Goal: Task Accomplishment & Management: Use online tool/utility

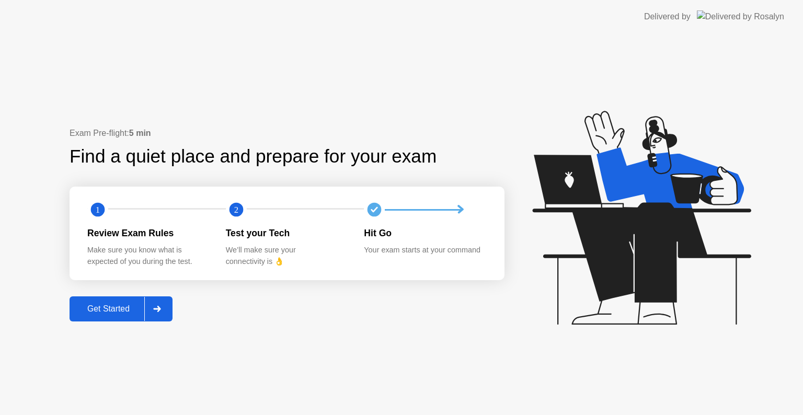
click at [134, 310] on div "Get Started" at bounding box center [109, 308] width 72 height 9
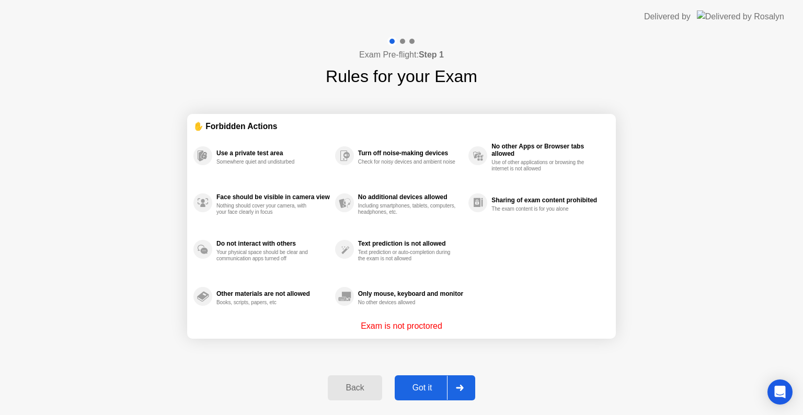
click at [425, 387] on div "Got it" at bounding box center [422, 387] width 49 height 9
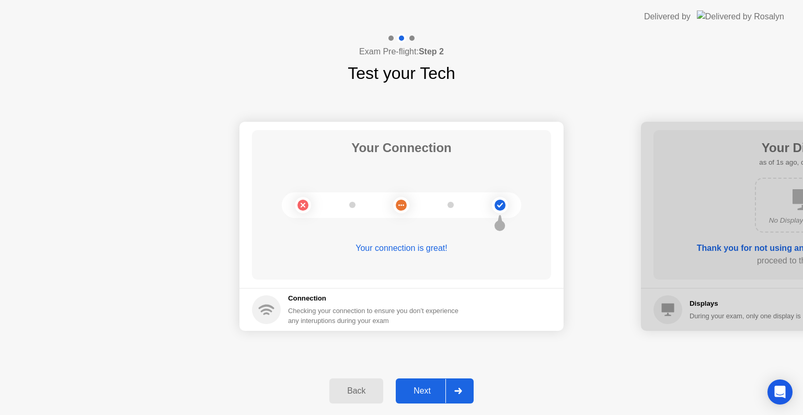
click at [431, 398] on button "Next" at bounding box center [435, 391] width 78 height 25
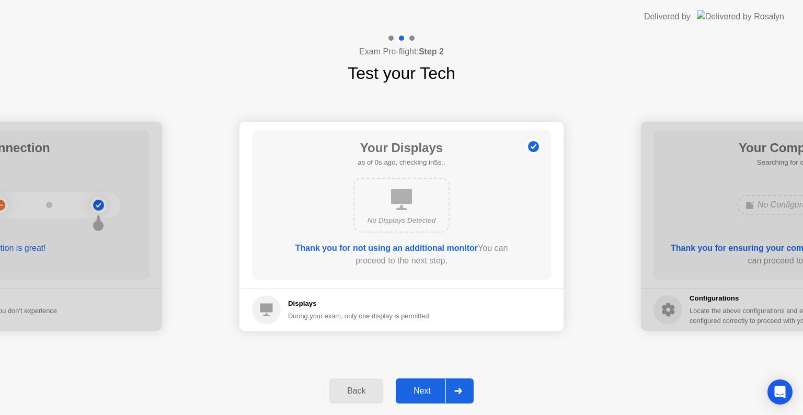
click at [431, 398] on button "Next" at bounding box center [435, 391] width 78 height 25
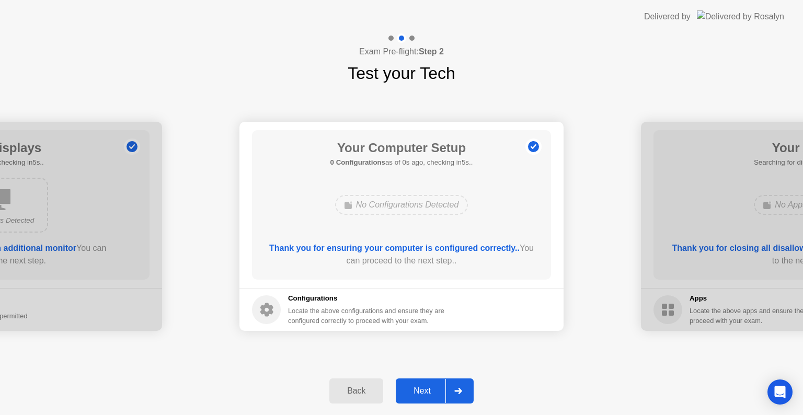
click at [431, 398] on button "Next" at bounding box center [435, 391] width 78 height 25
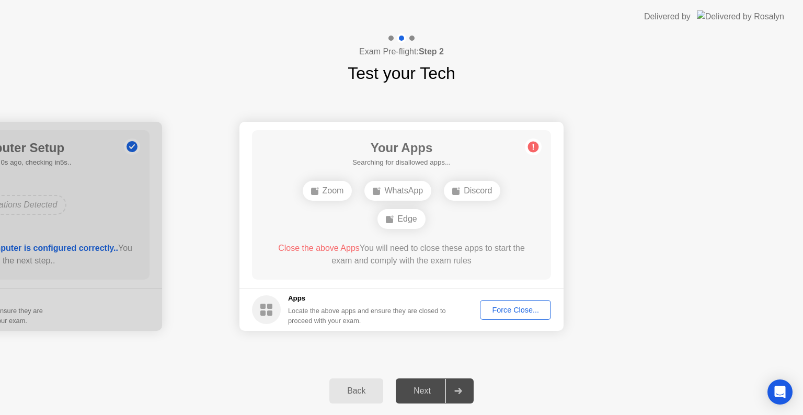
drag, startPoint x: 630, startPoint y: 278, endPoint x: 596, endPoint y: 249, distance: 44.5
click at [479, 189] on div "Discord" at bounding box center [472, 191] width 56 height 20
click at [505, 313] on div "Force Close..." at bounding box center [516, 310] width 64 height 8
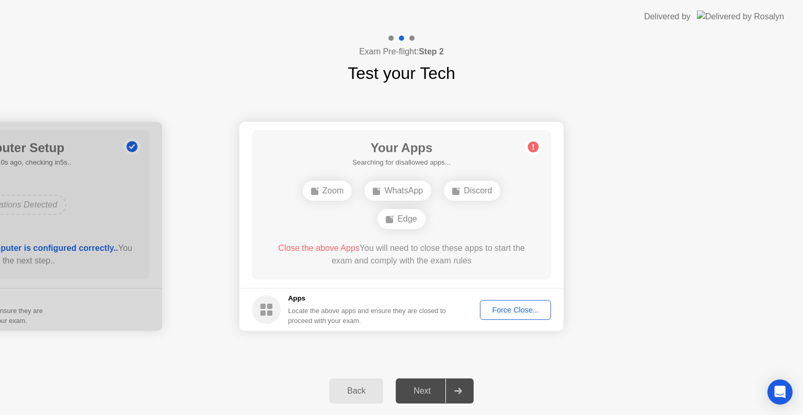
click at [521, 312] on div "Force Close..." at bounding box center [516, 310] width 64 height 8
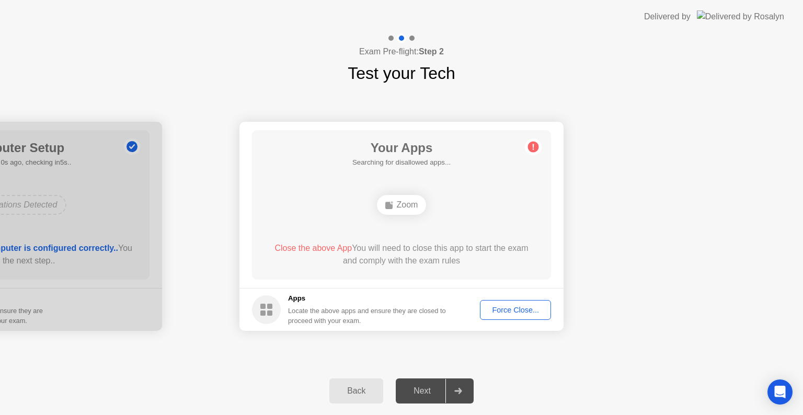
click at [502, 307] on div "Force Close..." at bounding box center [516, 310] width 64 height 8
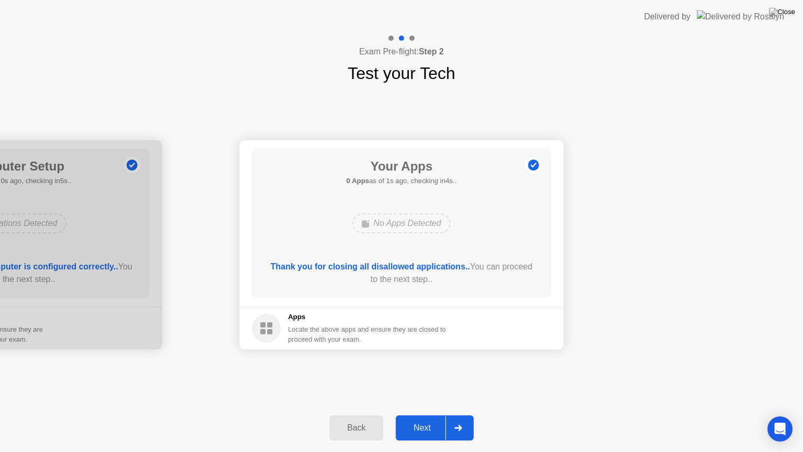
click at [420, 415] on div "Next" at bounding box center [422, 427] width 47 height 9
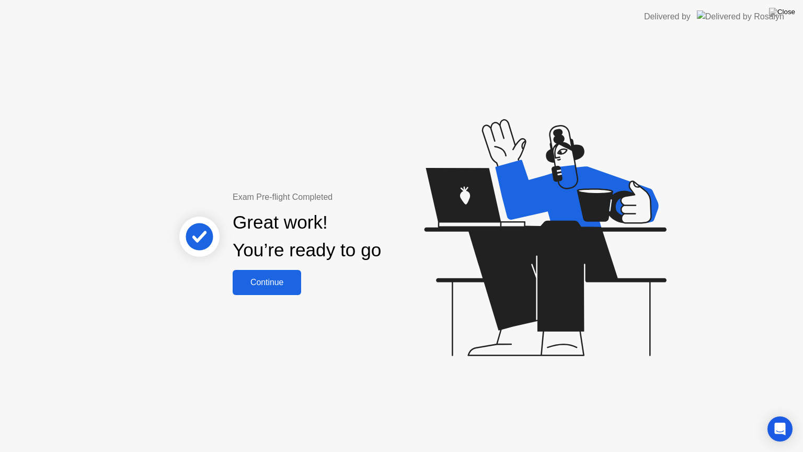
click at [263, 289] on button "Continue" at bounding box center [267, 282] width 68 height 25
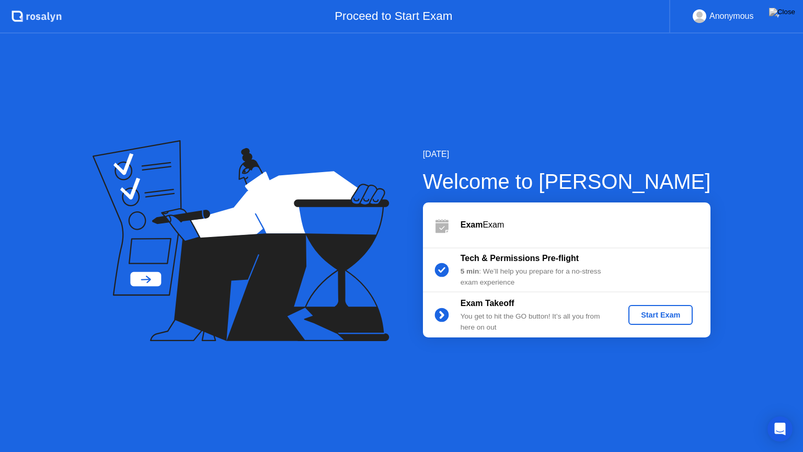
click at [653, 314] on div "Start Exam" at bounding box center [661, 315] width 56 height 8
